Goal: Find specific page/section: Find specific page/section

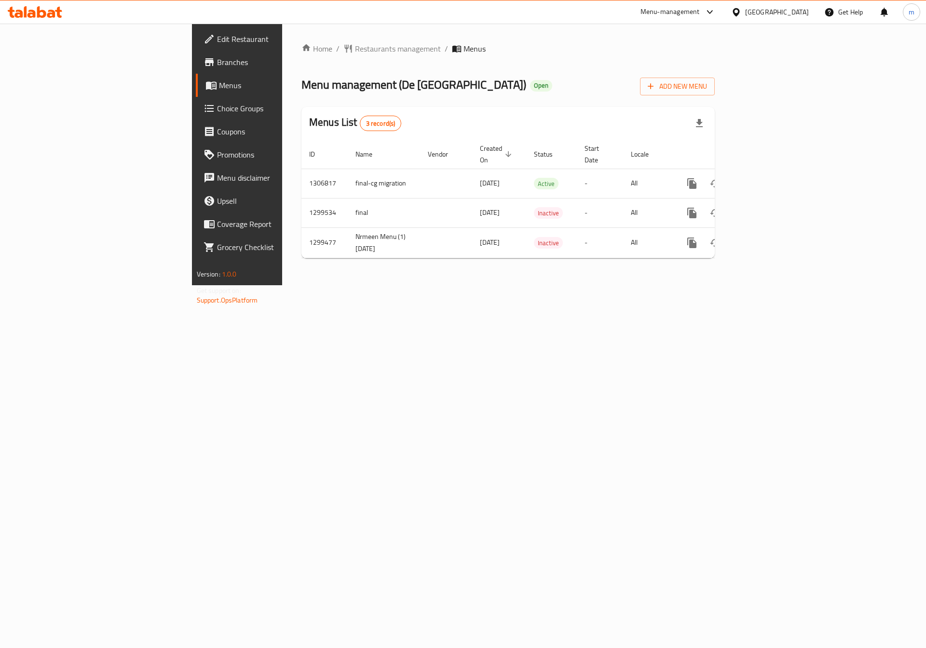
click at [760, 13] on div "[GEOGRAPHIC_DATA]" at bounding box center [777, 12] width 64 height 11
click at [696, 139] on div "Jordan" at bounding box center [736, 144] width 145 height 22
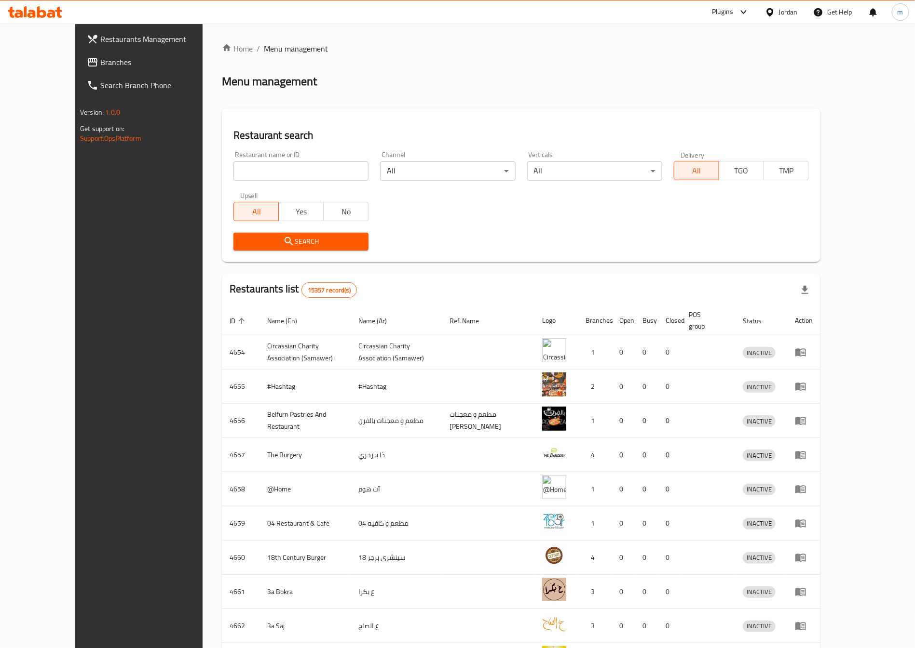
click at [61, 15] on icon at bounding box center [35, 12] width 54 height 12
drag, startPoint x: 312, startPoint y: 178, endPoint x: 204, endPoint y: 163, distance: 109.0
click at [312, 178] on input "search" at bounding box center [300, 171] width 135 height 19
click at [100, 59] on span "Branches" at bounding box center [160, 62] width 120 height 12
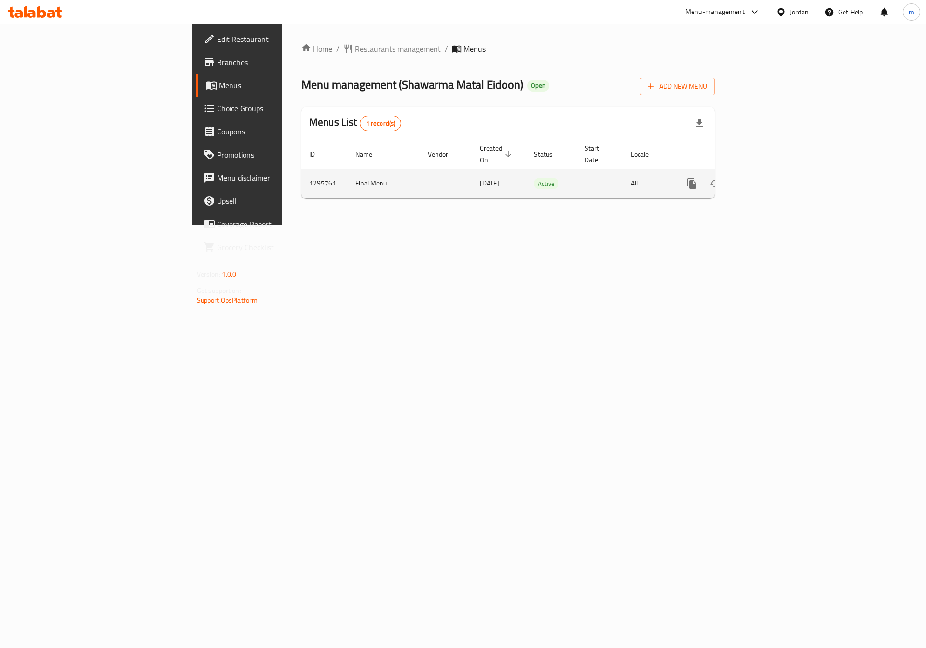
click at [773, 172] on div "enhanced table" at bounding box center [726, 183] width 93 height 23
click at [767, 178] on icon "enhanced table" at bounding box center [761, 184] width 12 height 12
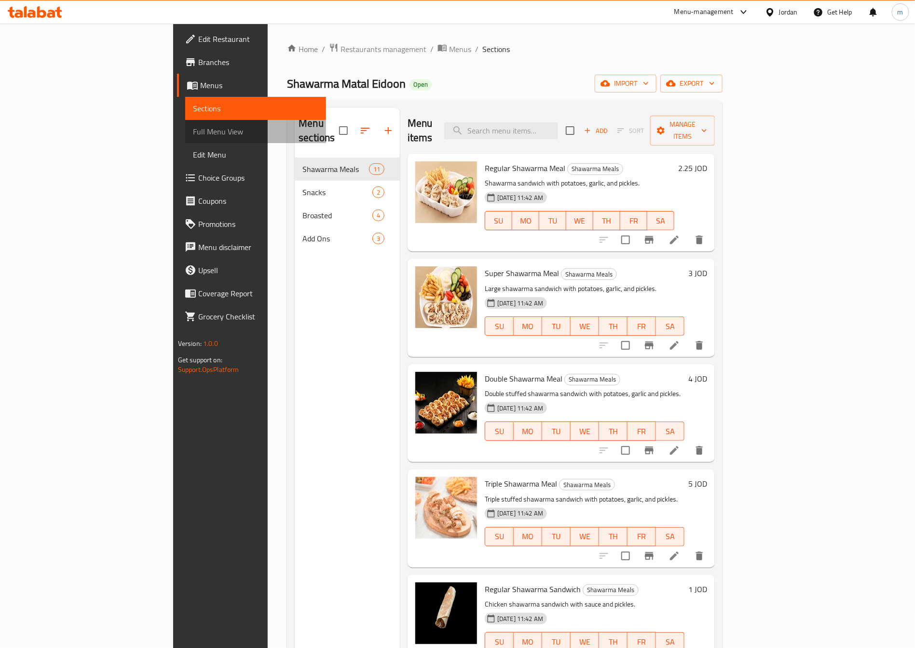
click at [193, 131] on span "Full Menu View" at bounding box center [255, 132] width 125 height 12
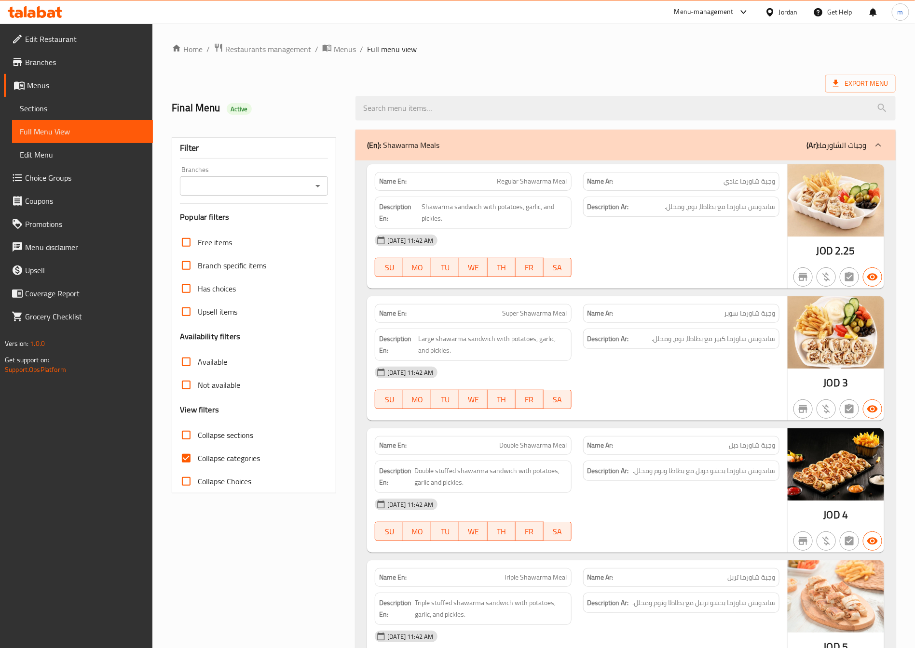
click at [226, 463] on span "Collapse categories" at bounding box center [229, 459] width 62 height 12
click at [198, 463] on input "Collapse categories" at bounding box center [186, 458] width 23 height 23
checkbox input "false"
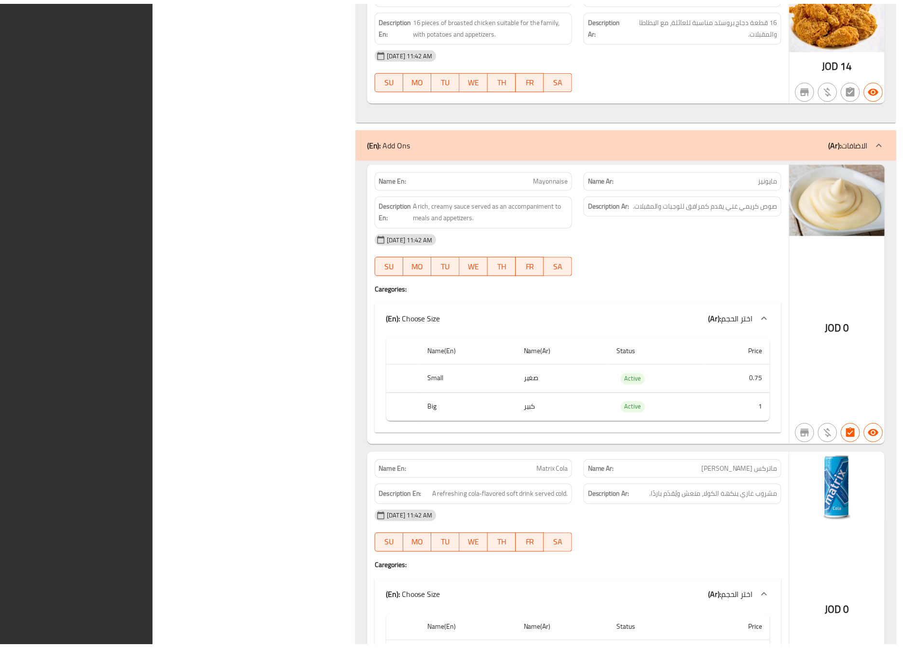
scroll to position [3171, 0]
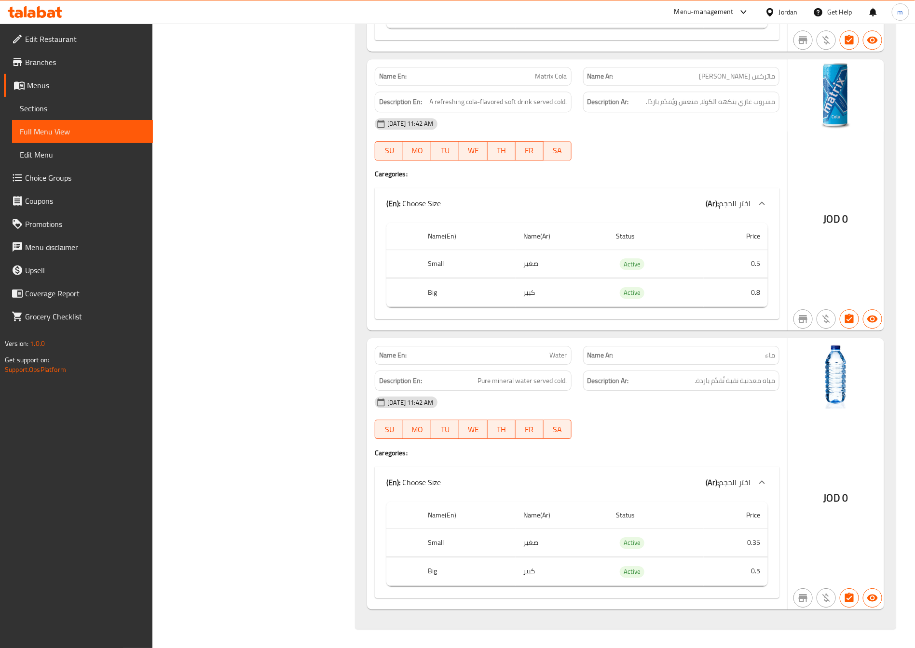
click at [58, 71] on link "Branches" at bounding box center [78, 62] width 149 height 23
